Goal: Communication & Community: Answer question/provide support

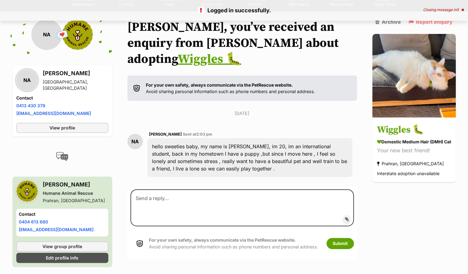
scroll to position [59, 0]
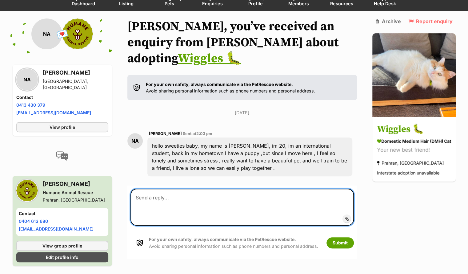
click at [226, 188] on textarea at bounding box center [243, 206] width 224 height 37
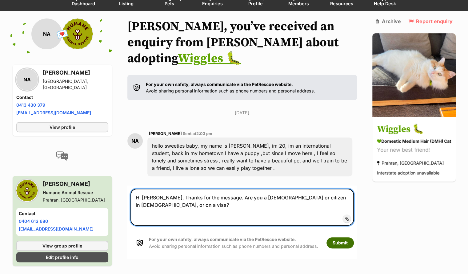
type textarea "Hi [PERSON_NAME]. Thanks for the message. Are you a [DEMOGRAPHIC_DATA] or citiz…"
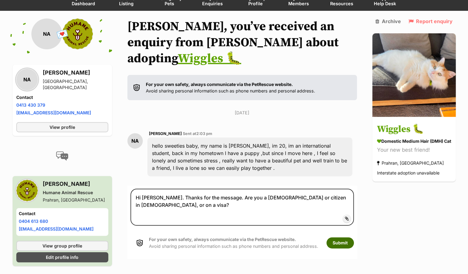
click at [344, 237] on button "Submit" at bounding box center [340, 242] width 27 height 11
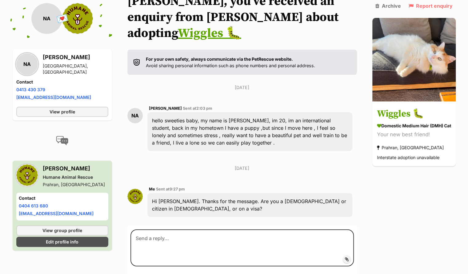
scroll to position [86, 0]
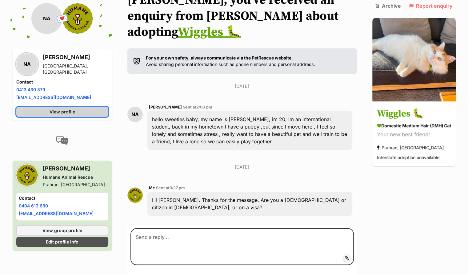
click at [65, 112] on span "View profile" at bounding box center [63, 111] width 26 height 6
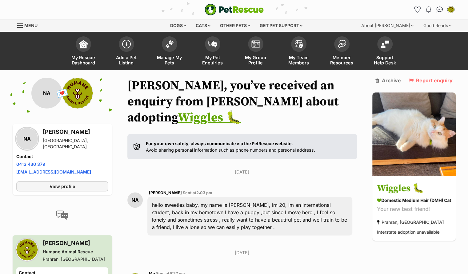
scroll to position [1, 0]
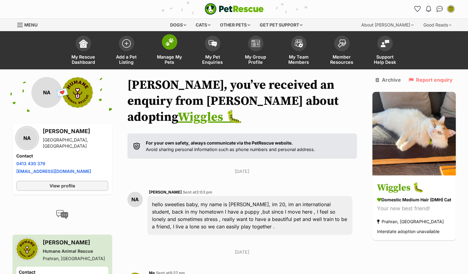
click at [173, 61] on span "Manage My Pets" at bounding box center [170, 59] width 28 height 10
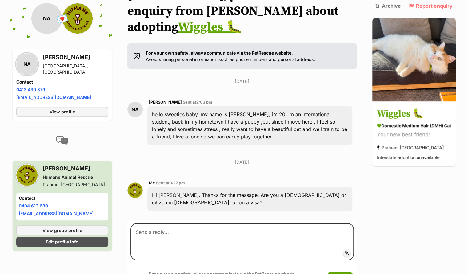
scroll to position [97, 0]
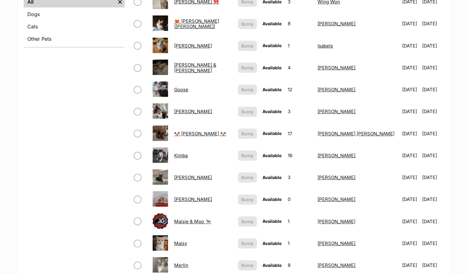
scroll to position [270, 0]
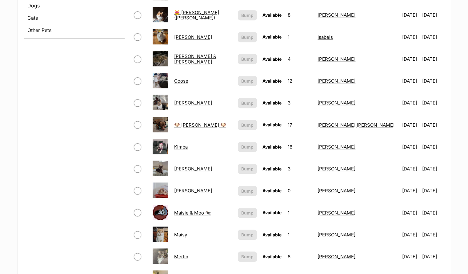
click at [189, 191] on link "Maggie" at bounding box center [193, 190] width 38 height 6
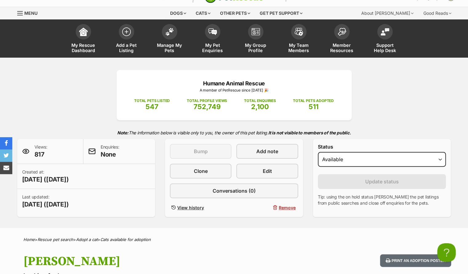
scroll to position [11, 0]
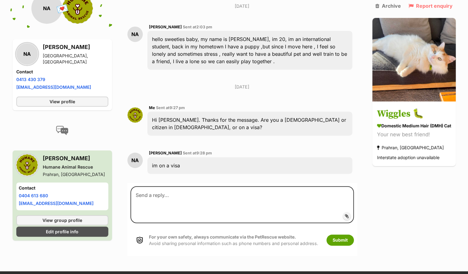
scroll to position [178, 0]
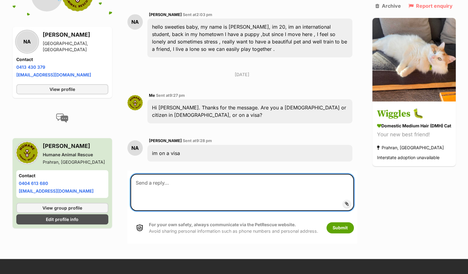
click at [197, 176] on textarea at bounding box center [243, 192] width 224 height 37
type textarea "A"
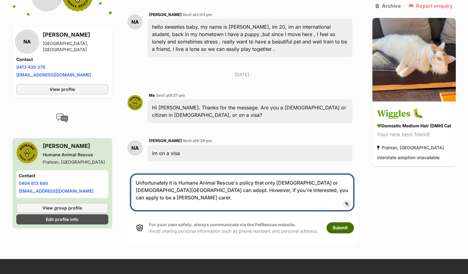
type textarea "Unfortunately it is Humane Animal Rescue's policy that only [DEMOGRAPHIC_DATA] …"
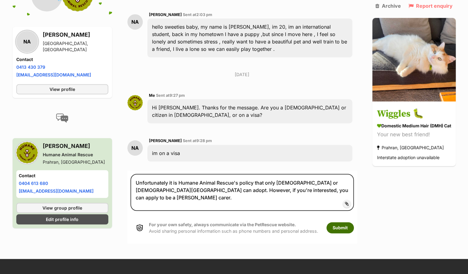
click at [345, 222] on button "Submit" at bounding box center [340, 227] width 27 height 11
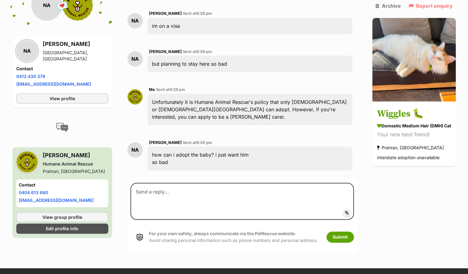
scroll to position [307, 0]
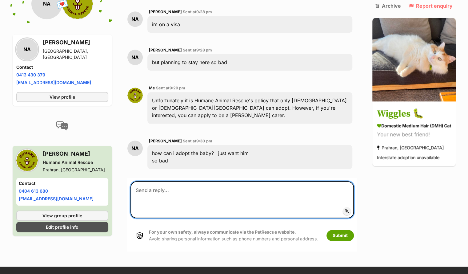
click at [248, 186] on textarea at bounding box center [243, 199] width 224 height 37
type textarea "H"
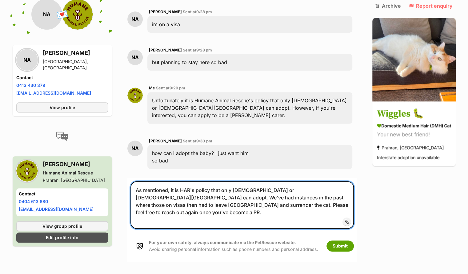
drag, startPoint x: 168, startPoint y: 175, endPoint x: 132, endPoint y: 171, distance: 36.2
click at [132, 181] on textarea "As mentioned, it is HAR's policy that only permanent residents or citizens of A…" at bounding box center [243, 204] width 224 height 47
type textarea "Unfortunately, as mentioned, it is HAR's policy that only [DEMOGRAPHIC_DATA] or…"
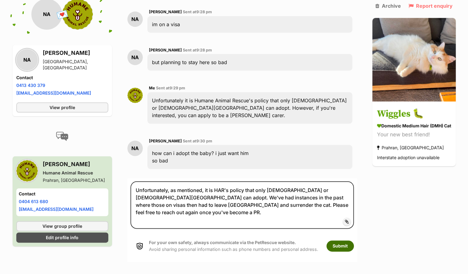
click at [338, 240] on button "Submit" at bounding box center [340, 245] width 27 height 11
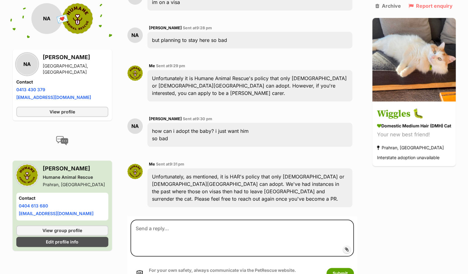
scroll to position [329, 0]
